Goal: Task Accomplishment & Management: Use online tool/utility

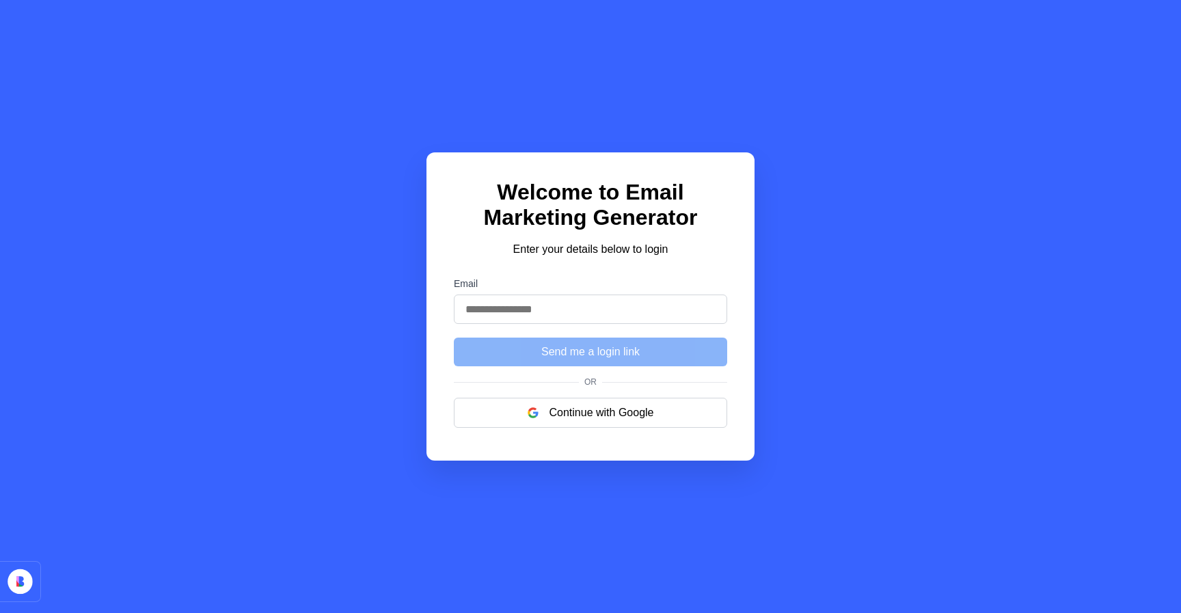
click at [543, 314] on input "Email" at bounding box center [590, 309] width 273 height 29
click at [548, 314] on input "Email" at bounding box center [590, 309] width 273 height 29
click at [608, 422] on button "Continue with Google" at bounding box center [590, 413] width 273 height 30
click at [625, 312] on input "Email" at bounding box center [590, 309] width 273 height 29
click at [724, 263] on div "Welcome to Email Marketing Generator Enter your details below to login Email Se…" at bounding box center [591, 306] width 328 height 308
